Goal: Task Accomplishment & Management: Manage account settings

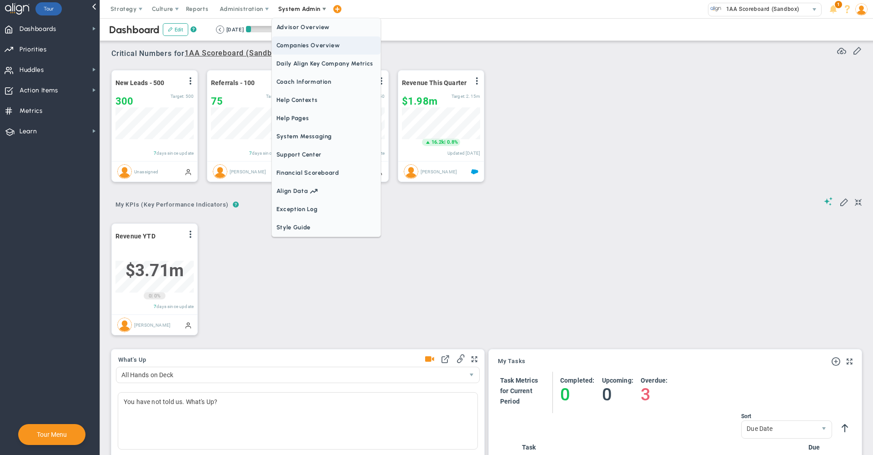
click at [303, 48] on span "Companies Overview" at bounding box center [326, 45] width 109 height 18
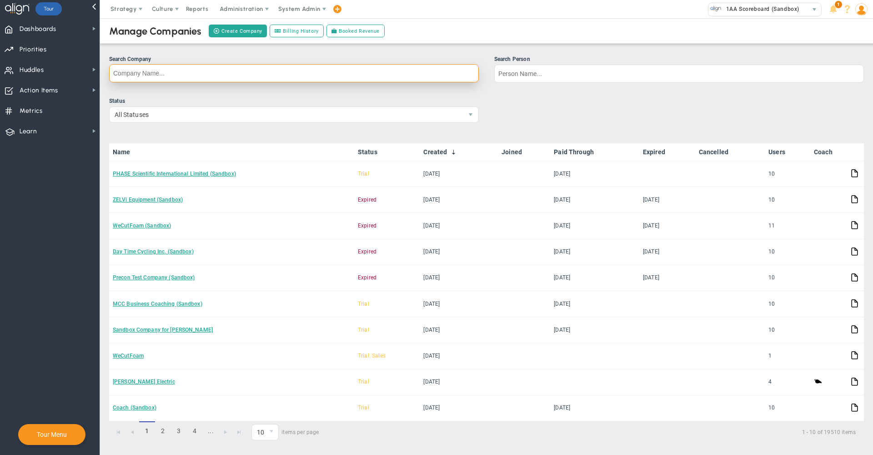
click at [427, 73] on input "Search Company" at bounding box center [294, 73] width 370 height 18
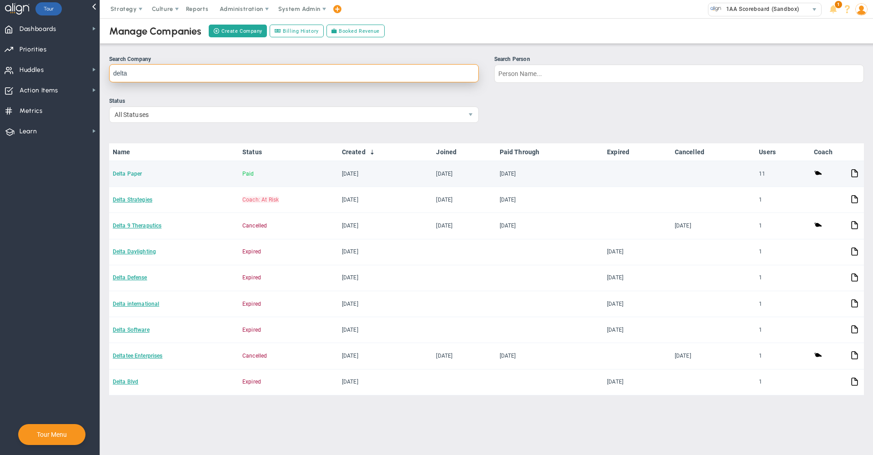
type input "delta"
click at [129, 175] on link "Delta Paper" at bounding box center [127, 174] width 29 height 6
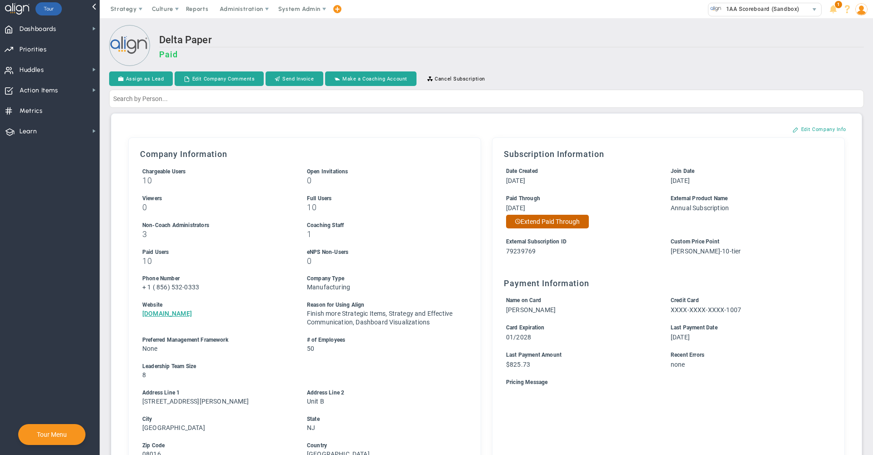
click at [552, 221] on button "Extend Paid Through" at bounding box center [547, 222] width 83 height 14
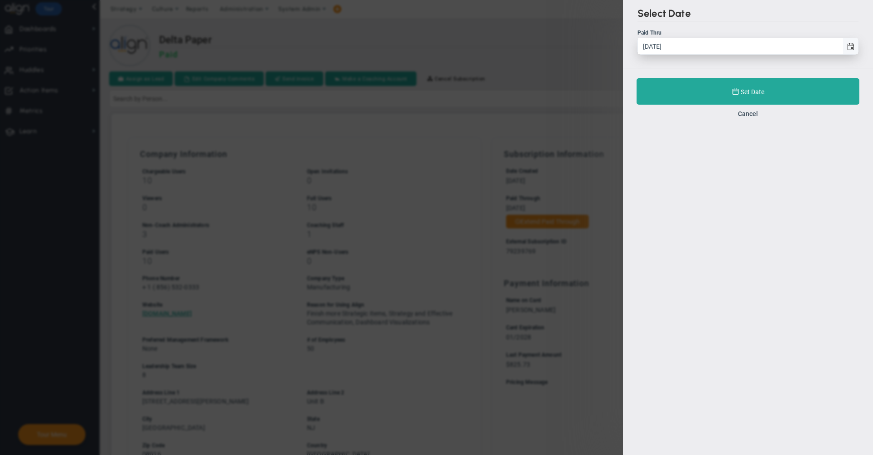
click at [845, 46] on span "select" at bounding box center [850, 46] width 15 height 16
click at [843, 46] on input "[DATE]" at bounding box center [740, 46] width 205 height 16
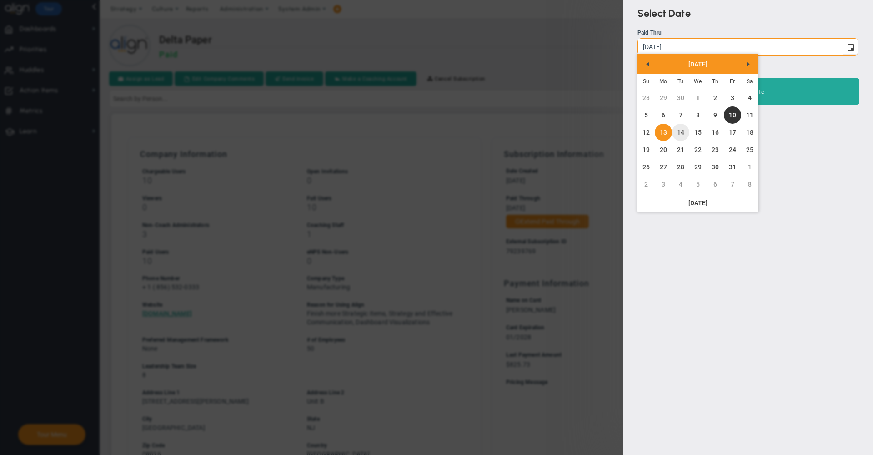
click at [683, 131] on link "14" at bounding box center [680, 132] width 17 height 17
type input "[DATE]"
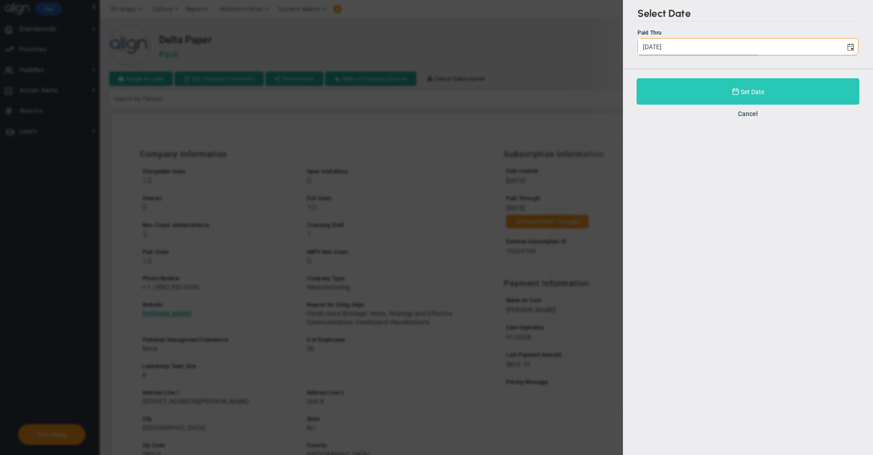
click at [682, 99] on button "Set Date" at bounding box center [748, 91] width 223 height 26
